Goal: Information Seeking & Learning: Learn about a topic

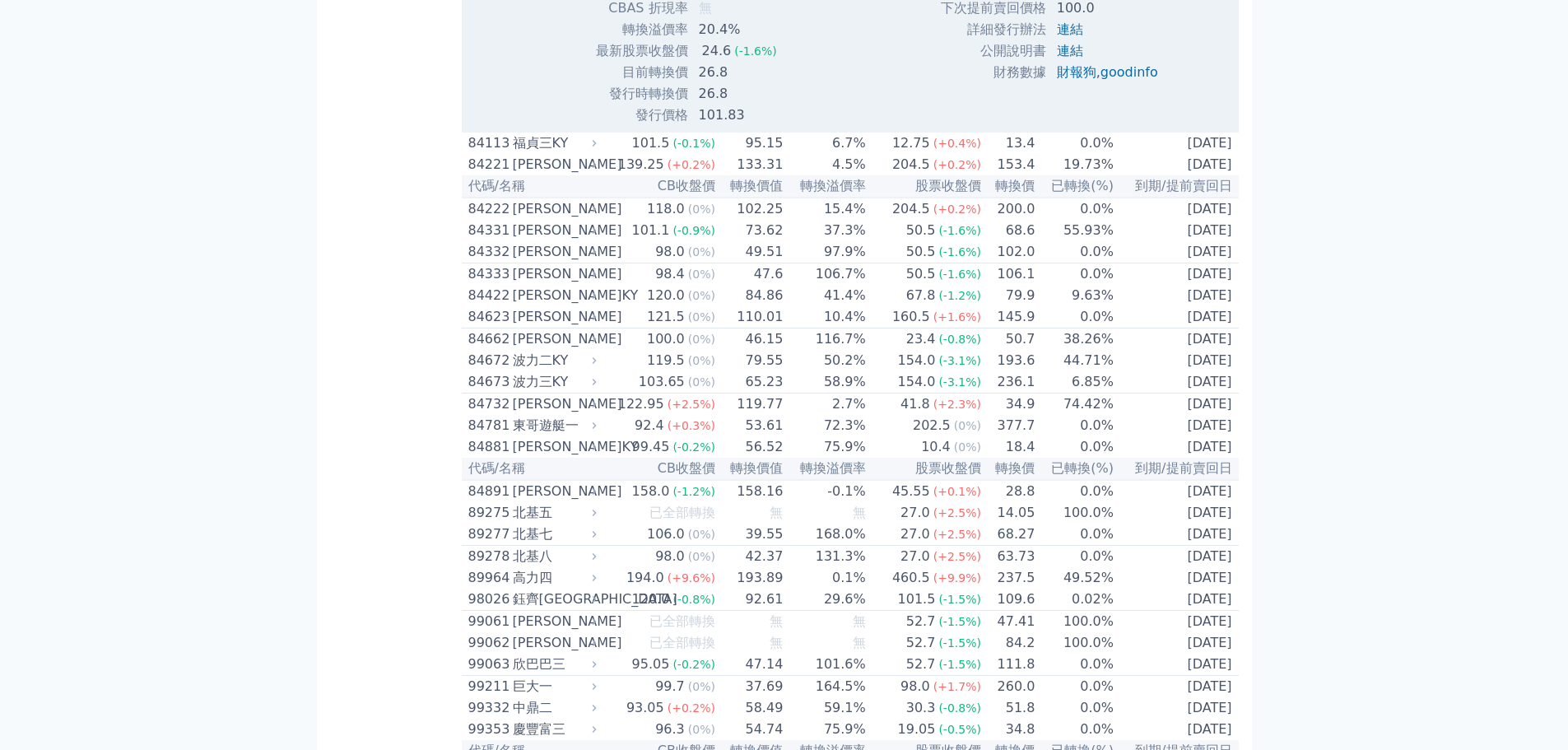
scroll to position [9781, 0]
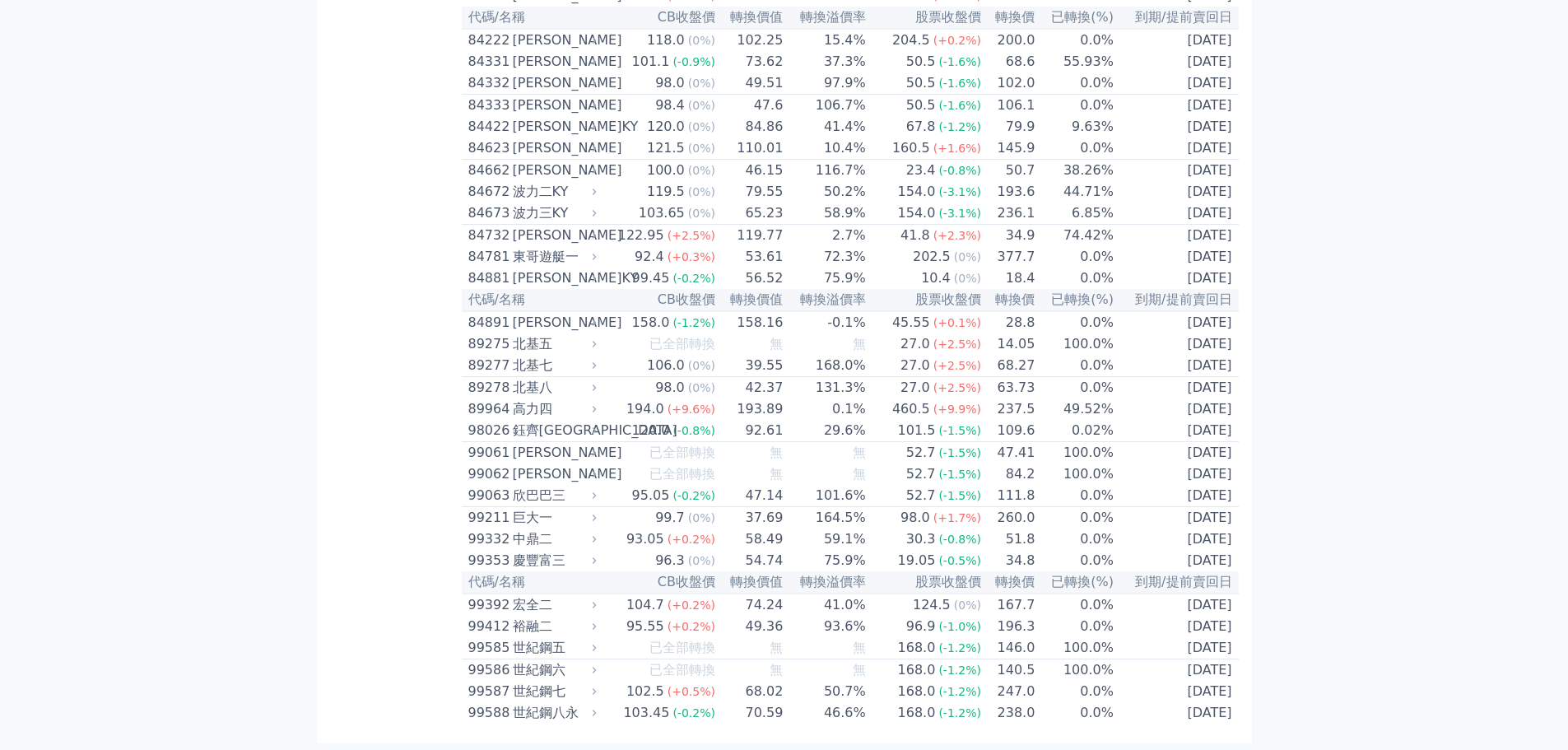
click at [1102, 51] on td "0.0%" at bounding box center [1075, 40] width 79 height 22
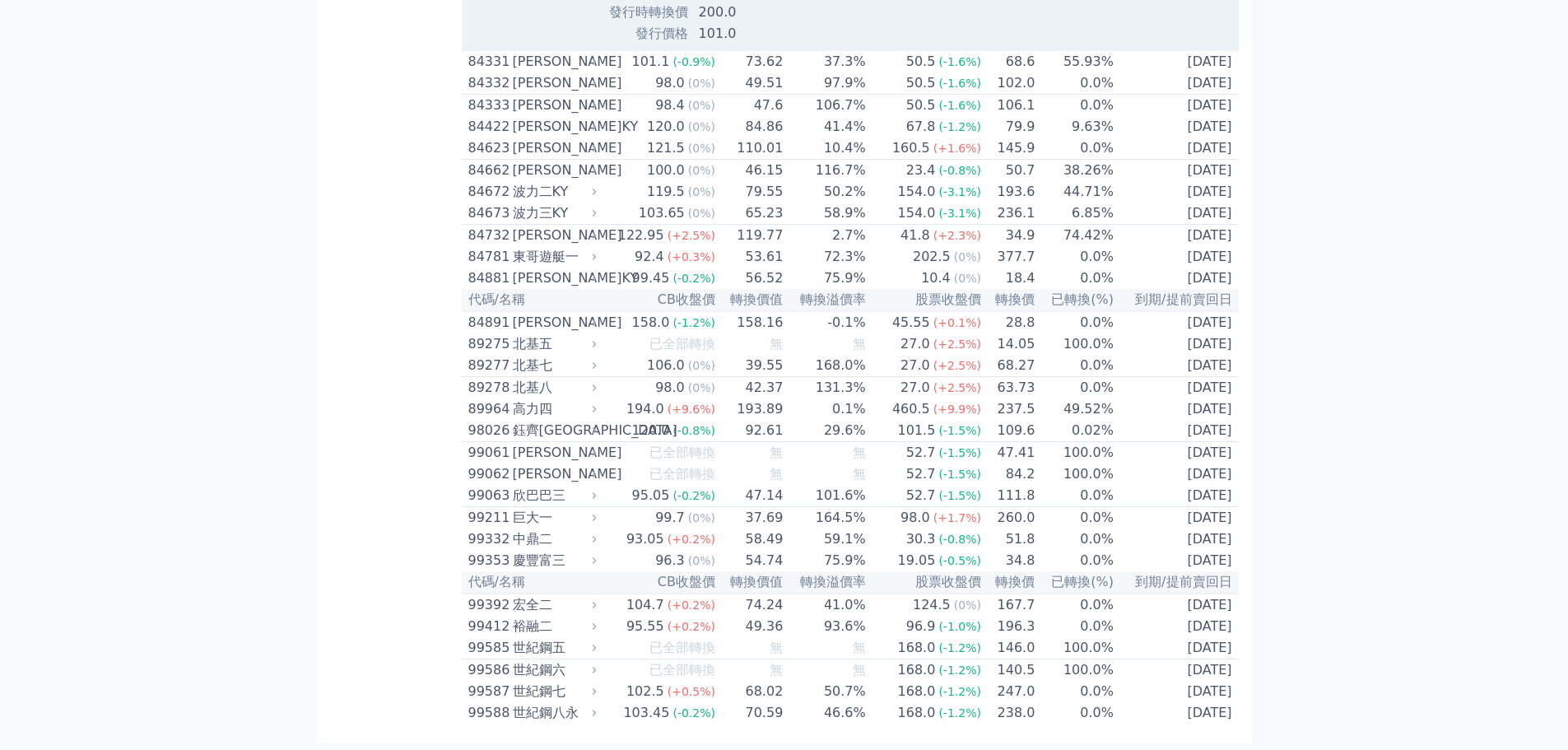
scroll to position [9945, 0]
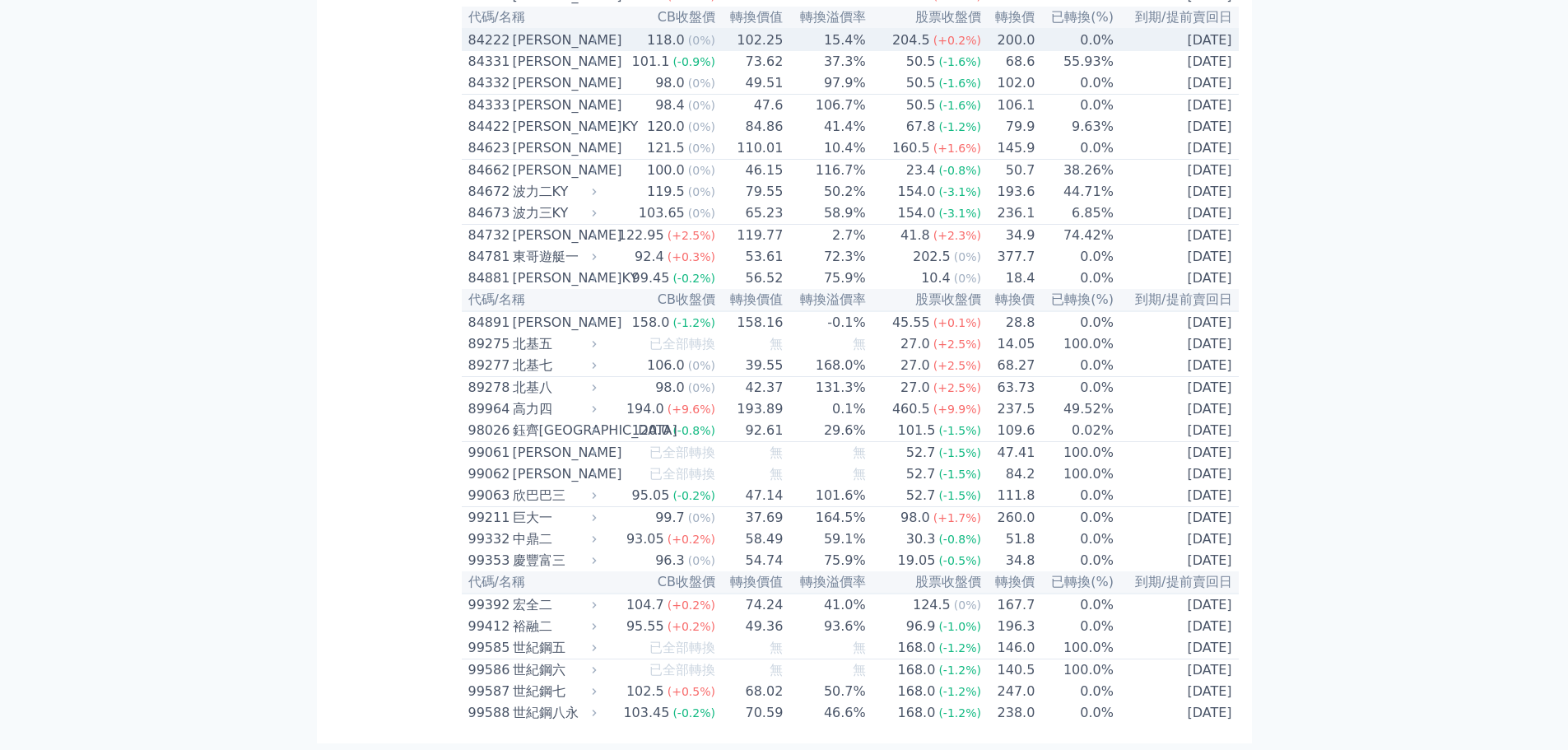
click at [588, 50] on div "[PERSON_NAME]" at bounding box center [553, 40] width 80 height 19
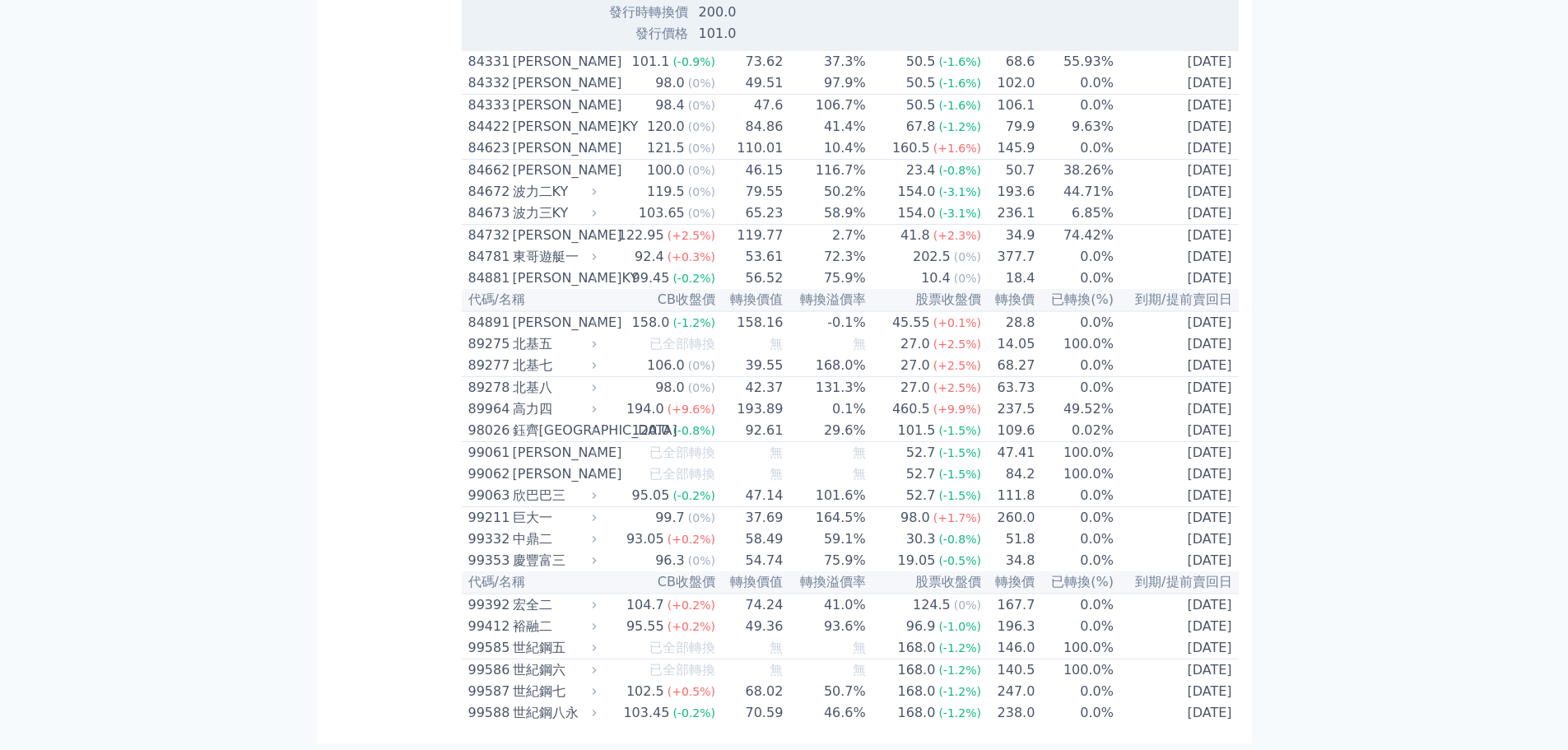
scroll to position [10275, 0]
drag, startPoint x: 698, startPoint y: 310, endPoint x: 763, endPoint y: 305, distance: 65.2
drag, startPoint x: 697, startPoint y: 351, endPoint x: 722, endPoint y: 348, distance: 25.2
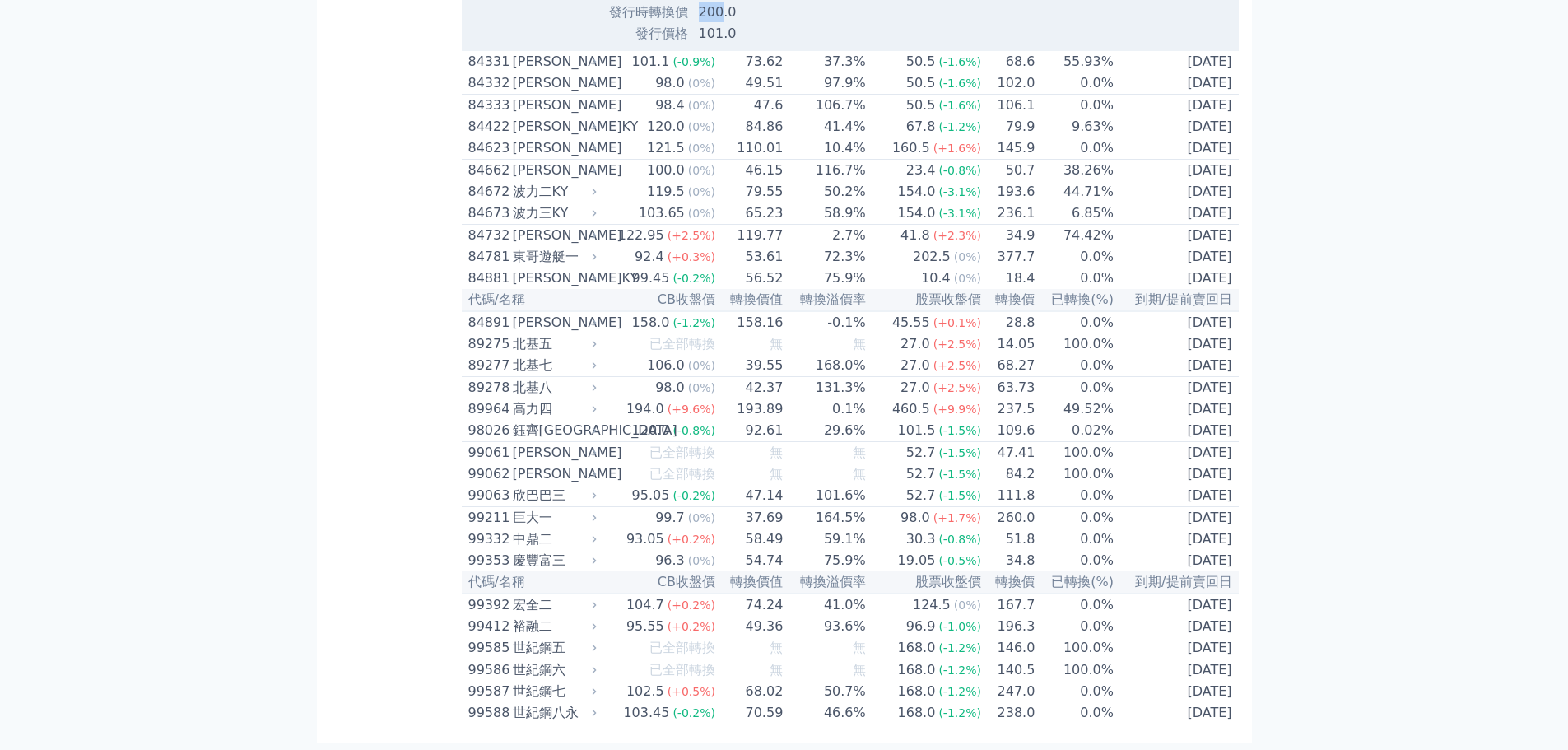
click at [722, 23] on td "200.0" at bounding box center [755, 13] width 133 height 21
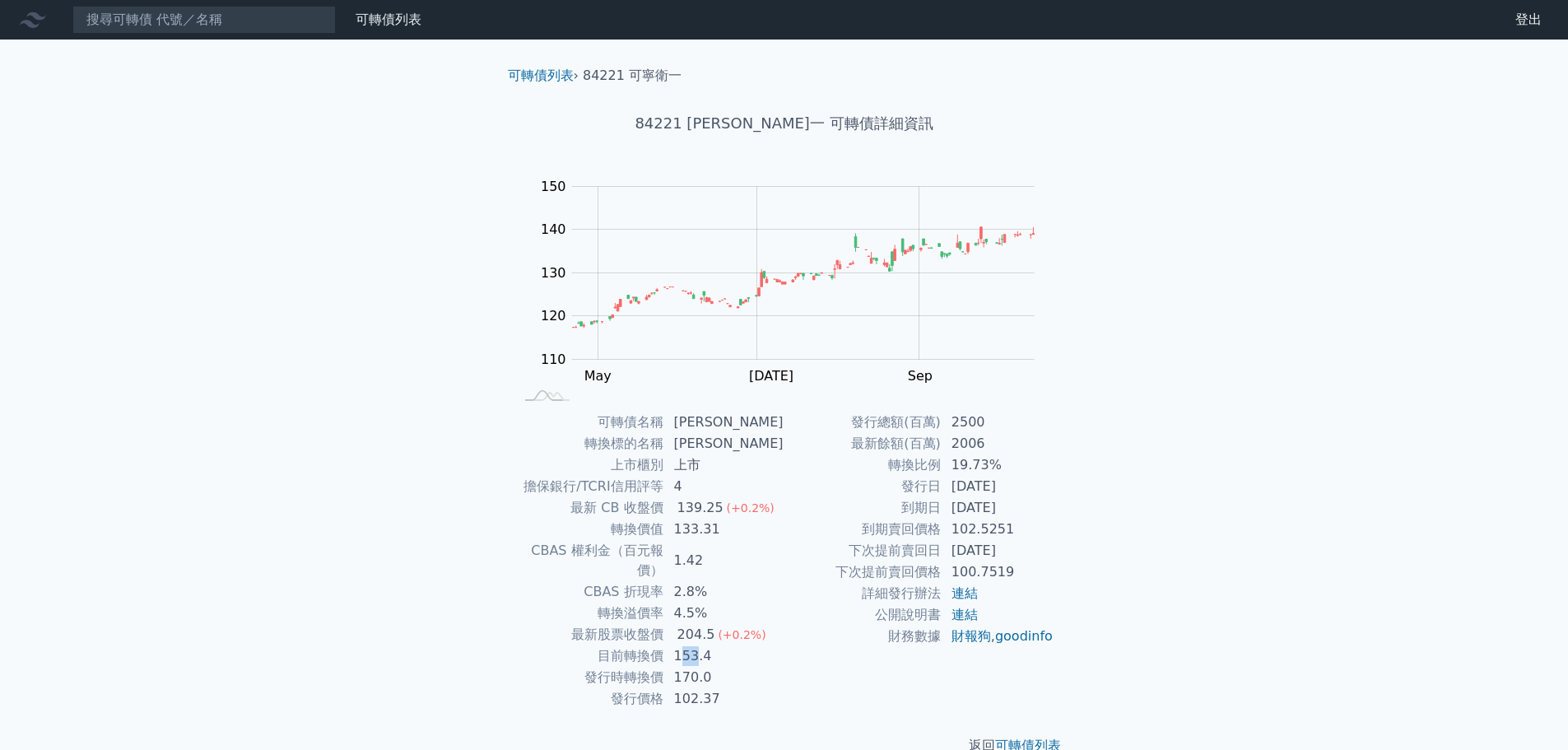
drag, startPoint x: 689, startPoint y: 640, endPoint x: 706, endPoint y: 640, distance: 17.0
click at [706, 645] on td "153.4" at bounding box center [724, 656] width 120 height 21
click at [706, 667] on td "170.0" at bounding box center [724, 677] width 120 height 21
drag, startPoint x: 685, startPoint y: 661, endPoint x: 716, endPoint y: 657, distance: 31.3
click at [716, 667] on td "170.0" at bounding box center [724, 677] width 120 height 21
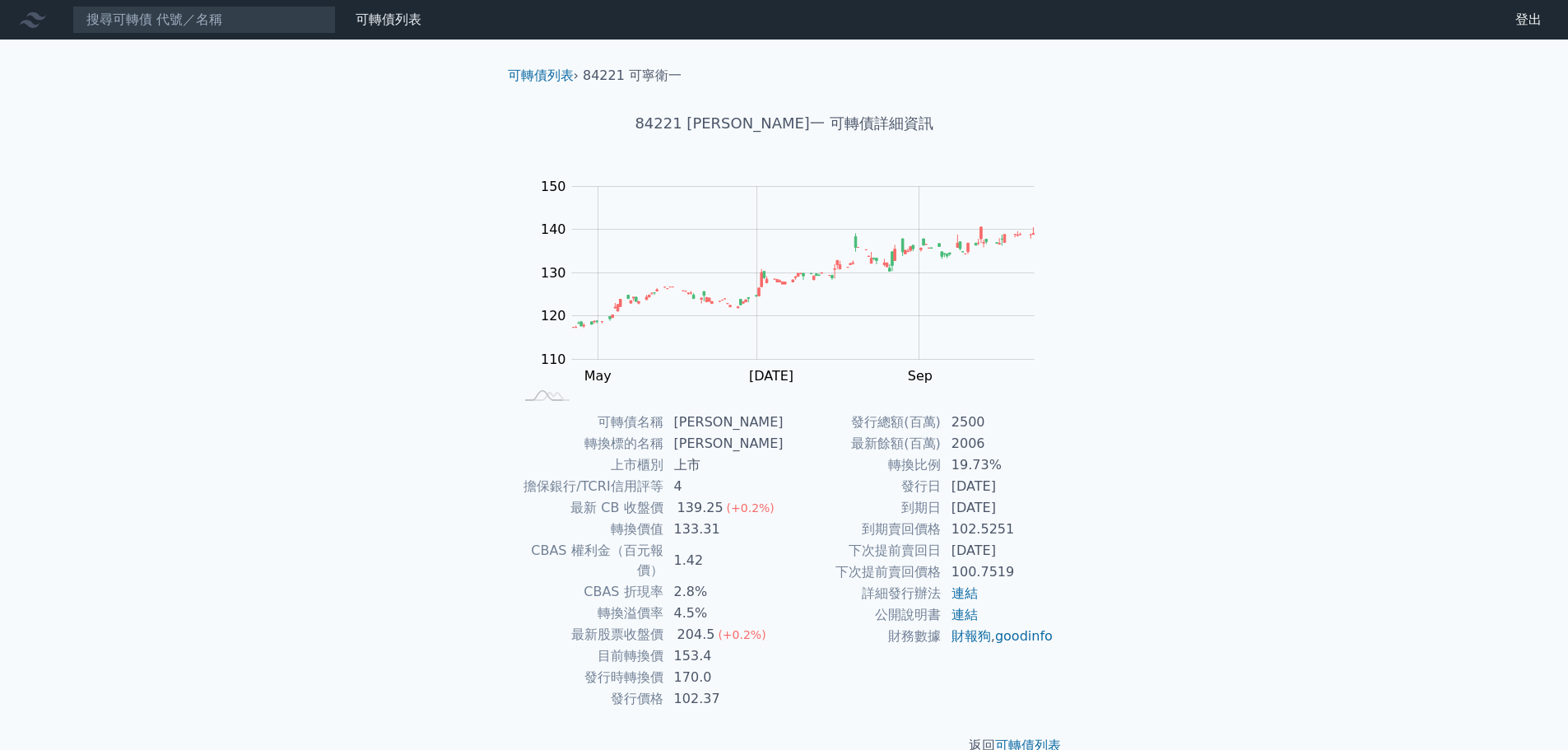
click at [721, 688] on td "102.37" at bounding box center [724, 699] width 120 height 21
click at [1260, 266] on div "可轉債列表 財務數據 可轉債列表 財務數據 登出 登出 可轉債列表 › 84221 可寧衛一 84221 可寧衛一 可轉債詳細資訊 Zoom Out 115 …" at bounding box center [784, 391] width 1568 height 782
click at [1255, 262] on div "可轉債列表 財務數據 可轉債列表 財務數據 登出 登出 可轉債列表 › 84221 可寧衛一 84221 可寧衛一 可轉債詳細資訊 Zoom Out 115 …" at bounding box center [784, 391] width 1568 height 782
click at [303, 223] on div "可轉債列表 財務數據 可轉債列表 財務數據 登出 登出 可轉債列表 › 84221 可寧衛一 84221 可寧衛一 可轉債詳細資訊 Zoom Out 115 …" at bounding box center [784, 391] width 1568 height 782
click at [1449, 358] on div "可轉債列表 財務數據 可轉債列表 財務數據 登出 登出 可轉債列表 › 84221 可寧衛一 84221 可寧衛一 可轉債詳細資訊 Zoom Out 115 …" at bounding box center [784, 391] width 1568 height 782
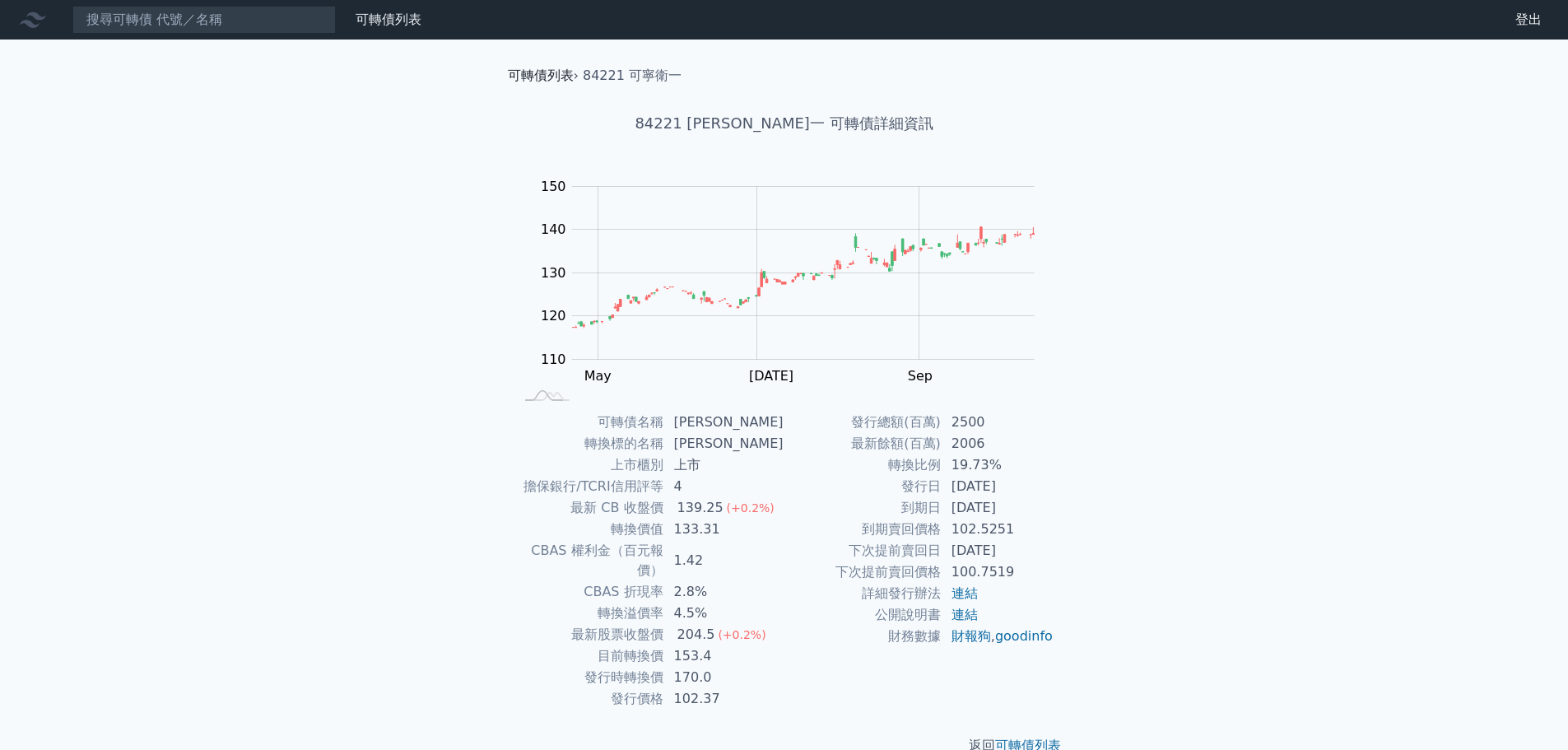
click at [525, 74] on link "可轉債列表" at bounding box center [541, 75] width 66 height 15
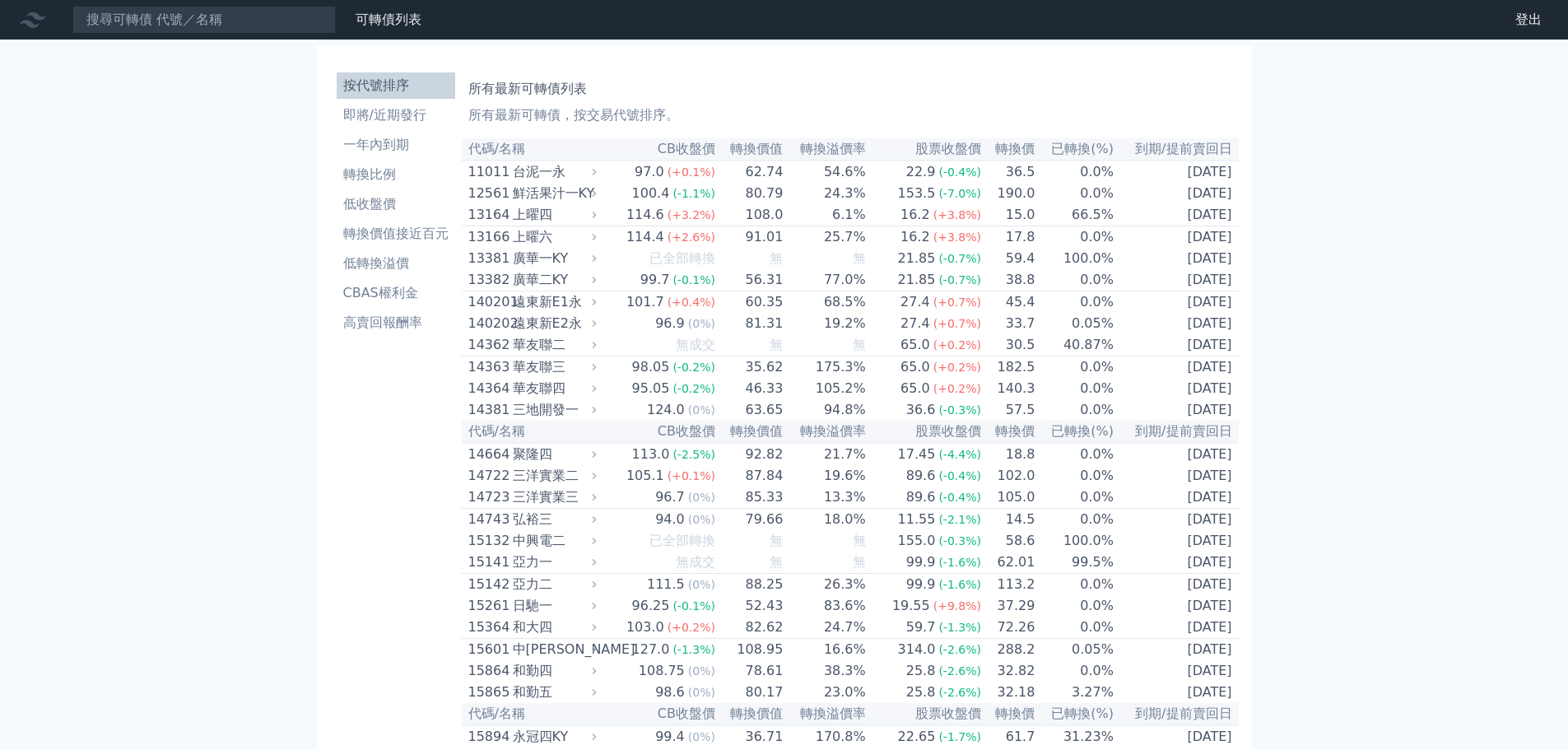
scroll to position [2275, 0]
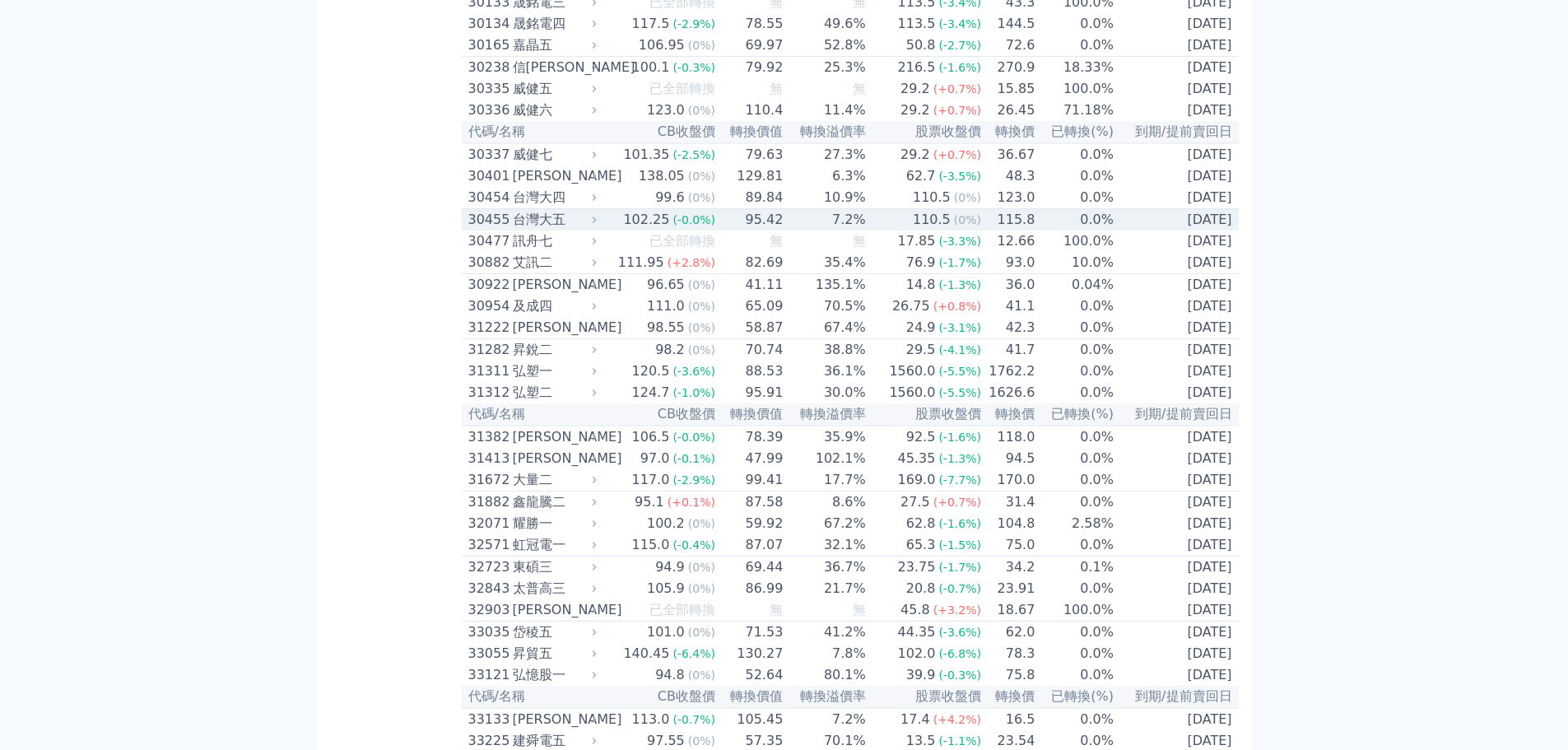
click at [741, 231] on td "95.42" at bounding box center [750, 220] width 68 height 22
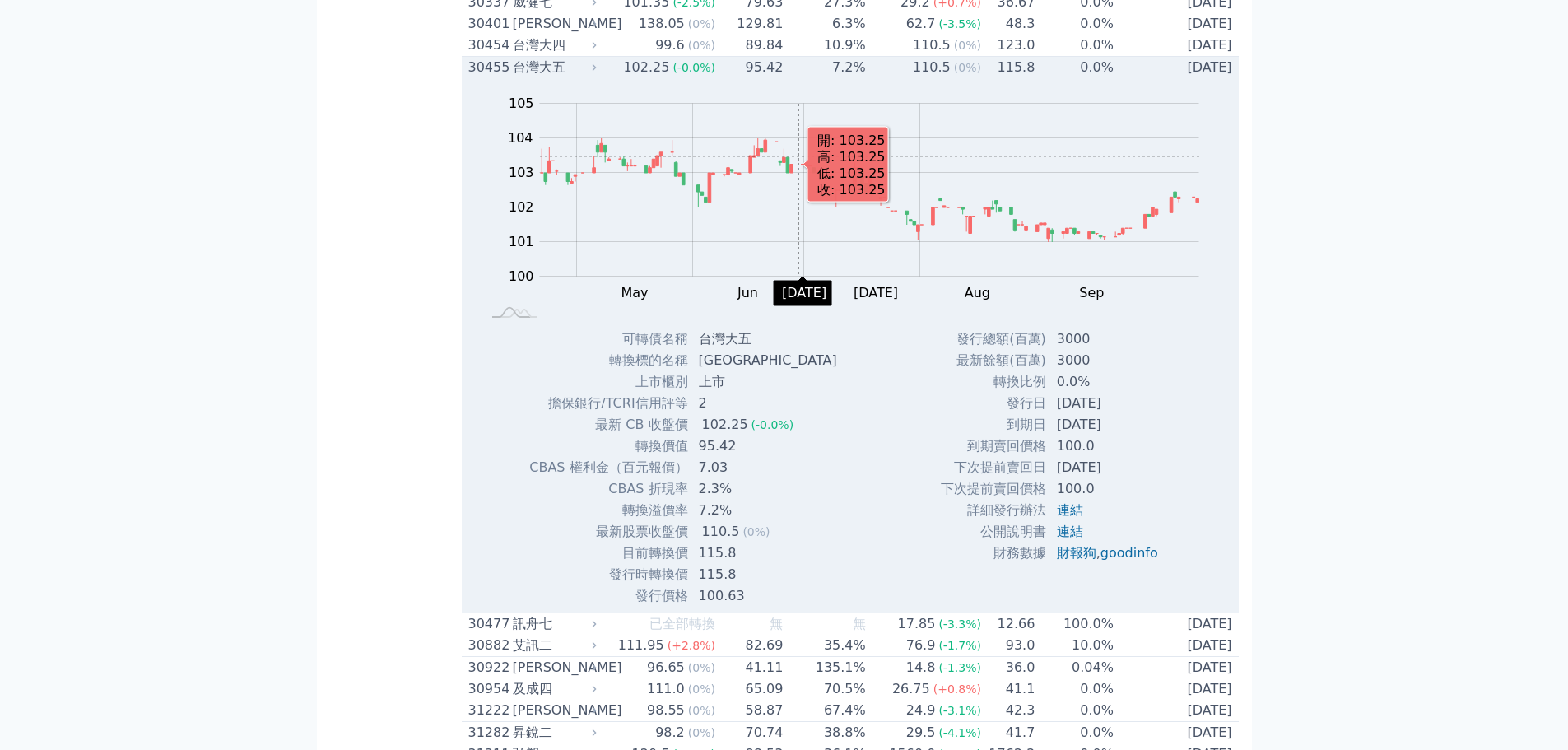
scroll to position [2522, 0]
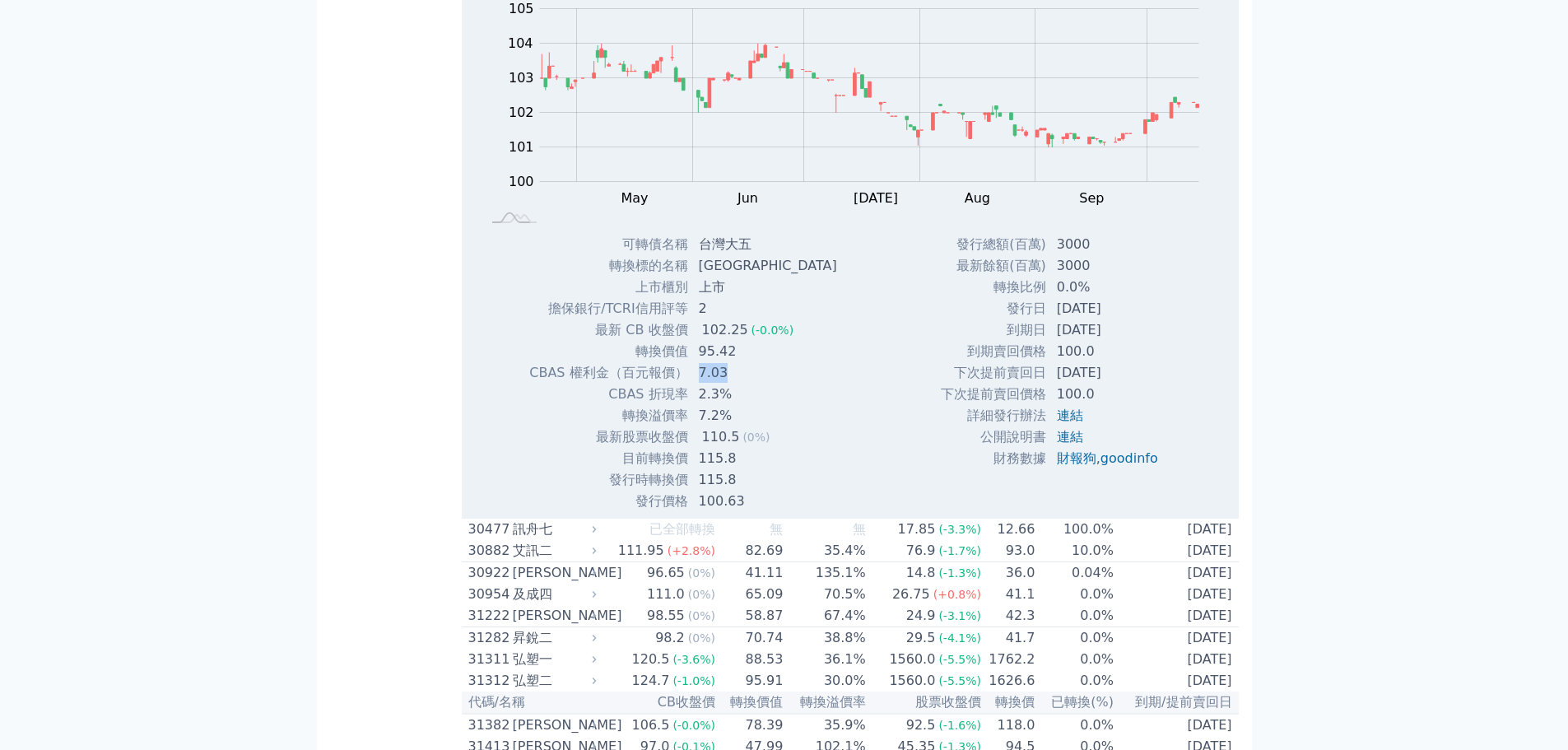
drag, startPoint x: 692, startPoint y: 556, endPoint x: 754, endPoint y: 550, distance: 62.3
click at [754, 383] on td "7.03" at bounding box center [769, 373] width 162 height 21
drag, startPoint x: 697, startPoint y: 618, endPoint x: 752, endPoint y: 635, distance: 57.6
click at [752, 512] on tbody "可轉債名稱 台灣大五 轉換標的名稱 台灣大 上市櫃別 上市 擔保銀行/TCRI信用評等 2 最新 CB 收盤價 102.25 (-0.0%)" at bounding box center [689, 372] width 321 height 278
drag, startPoint x: 698, startPoint y: 536, endPoint x: 736, endPoint y: 535, distance: 38.0
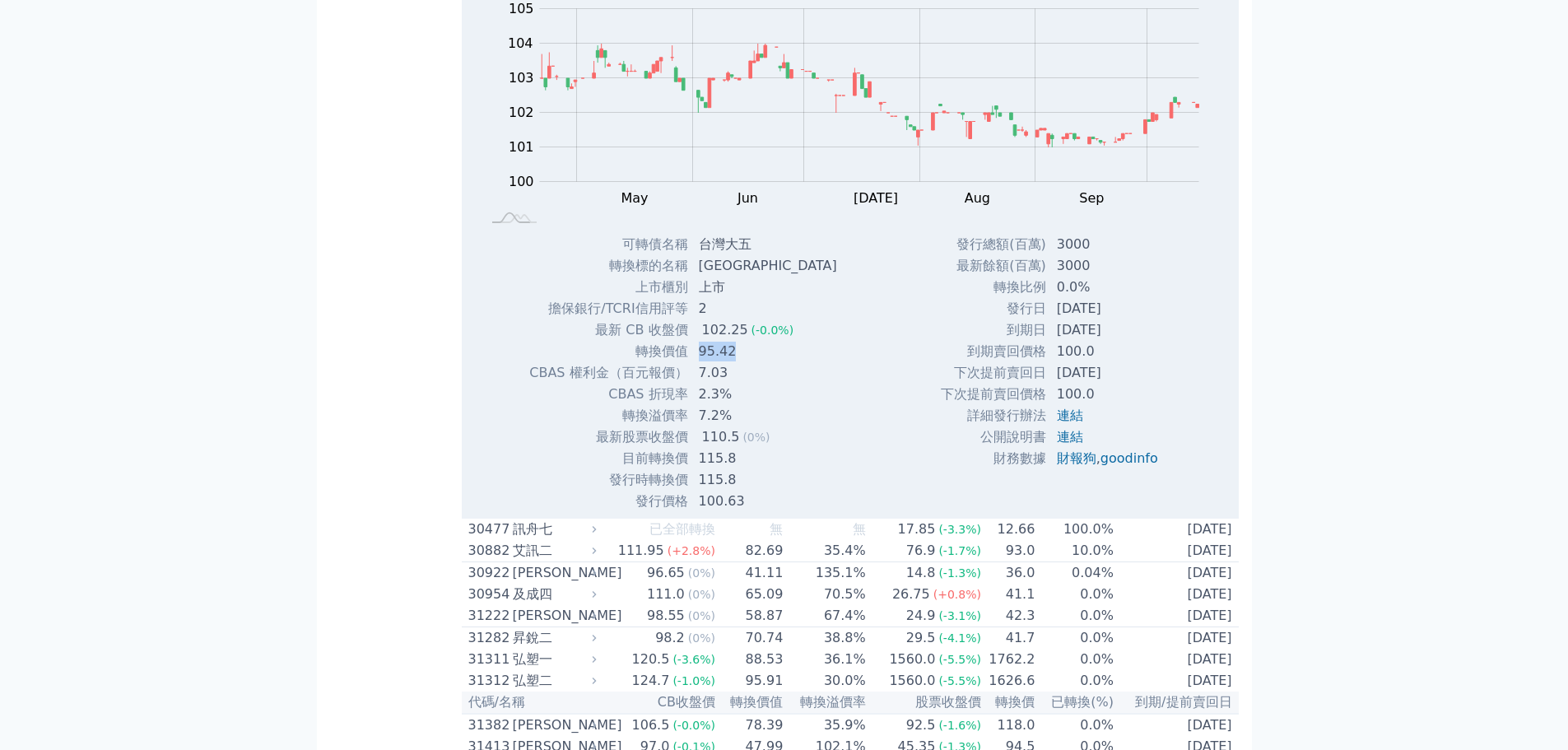
click at [736, 362] on td "95.42" at bounding box center [769, 351] width 162 height 21
drag, startPoint x: 1055, startPoint y: 529, endPoint x: 1092, endPoint y: 525, distance: 37.2
click at [1092, 362] on td "100.0" at bounding box center [1108, 351] width 124 height 21
click at [1087, 383] on td "[DATE]" at bounding box center [1108, 373] width 124 height 21
drag, startPoint x: 706, startPoint y: 620, endPoint x: 720, endPoint y: 621, distance: 14.0
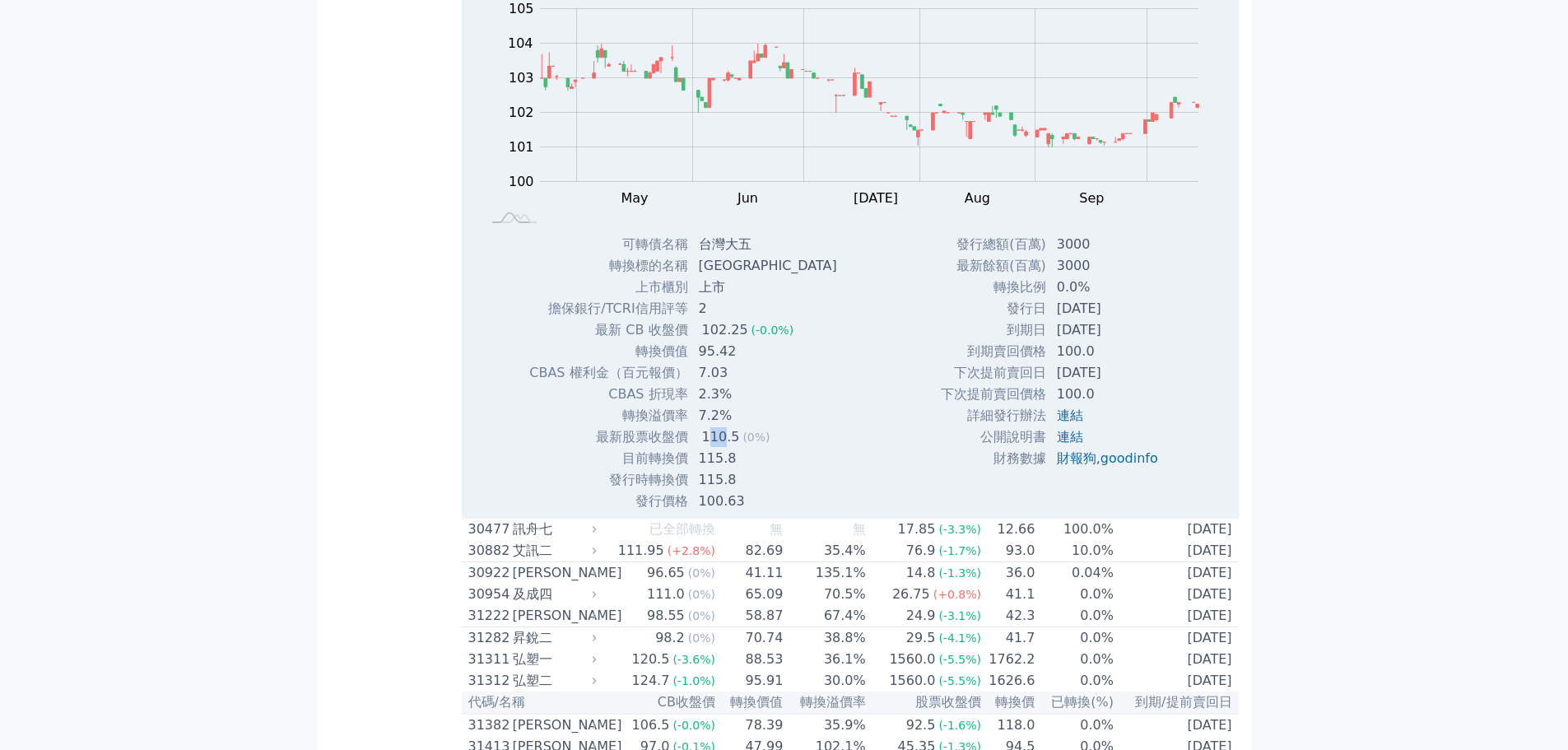
click at [720, 447] on div "110.5" at bounding box center [721, 436] width 45 height 19
drag, startPoint x: 728, startPoint y: 557, endPoint x: 696, endPoint y: 554, distance: 32.1
click at [696, 383] on td "7.03" at bounding box center [769, 373] width 162 height 21
drag, startPoint x: 729, startPoint y: 616, endPoint x: 691, endPoint y: 615, distance: 38.0
click at [691, 448] on td "110.5 (0%)" at bounding box center [769, 436] width 162 height 21
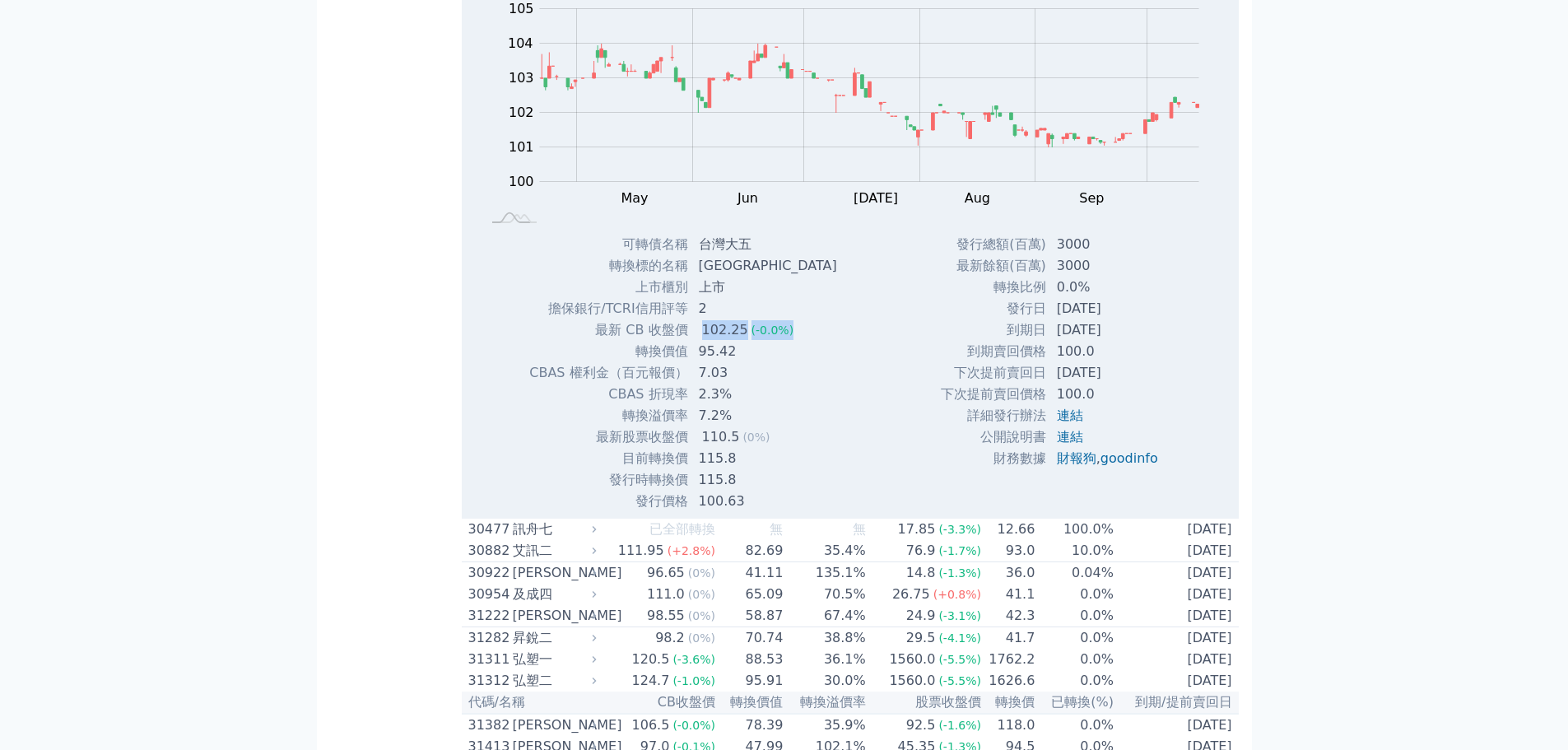
drag, startPoint x: 697, startPoint y: 508, endPoint x: 782, endPoint y: 502, distance: 85.2
click at [782, 341] on td "102.25 (-0.0%)" at bounding box center [769, 330] width 162 height 21
